Goal: Check status: Check status

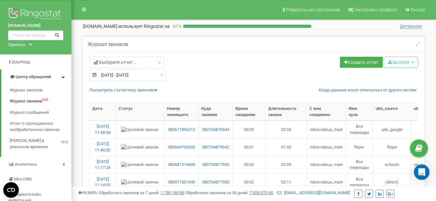
select select "50"
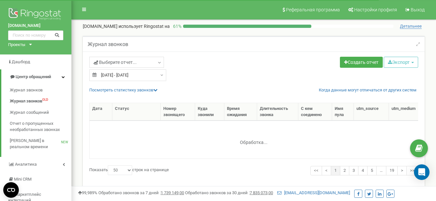
select select "50"
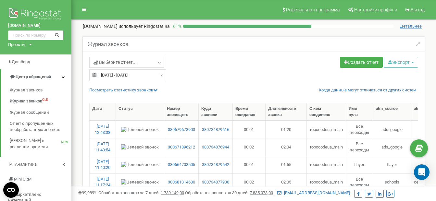
select select "50"
